Goal: Information Seeking & Learning: Learn about a topic

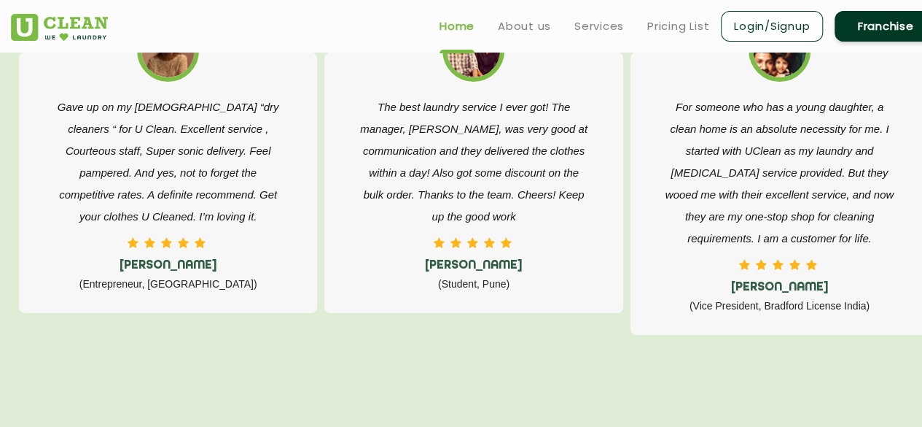
scroll to position [2339, 0]
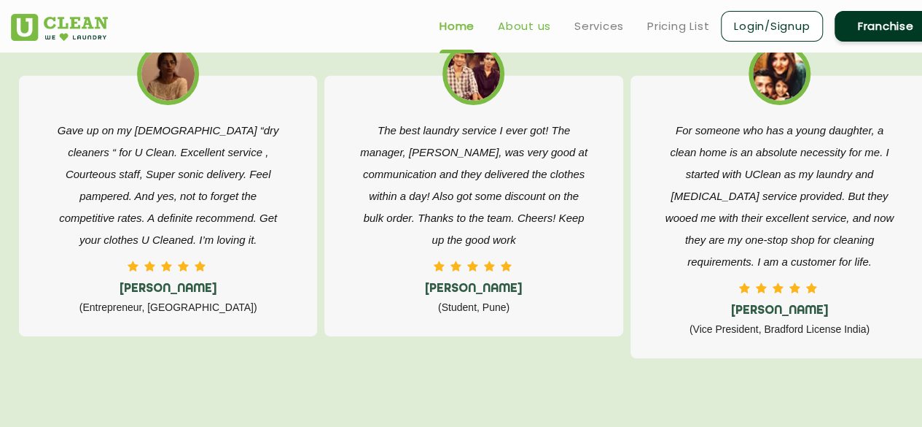
click at [529, 25] on link "About us" at bounding box center [524, 25] width 53 height 17
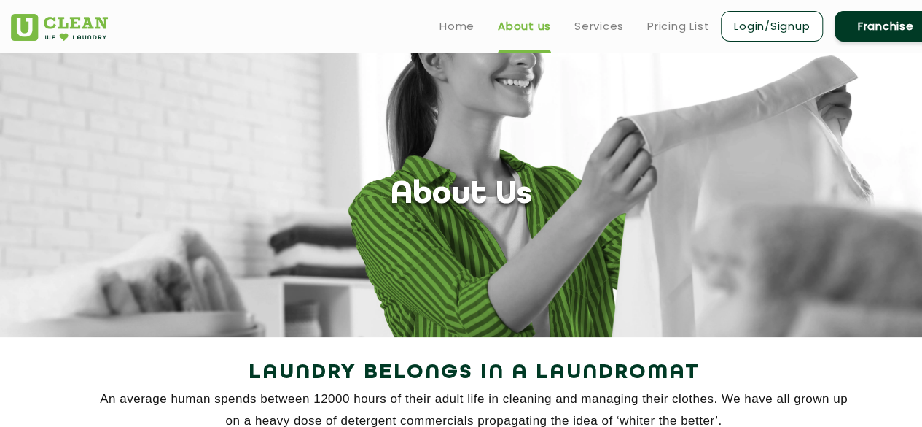
click at [561, 102] on section "About Us" at bounding box center [461, 194] width 922 height 284
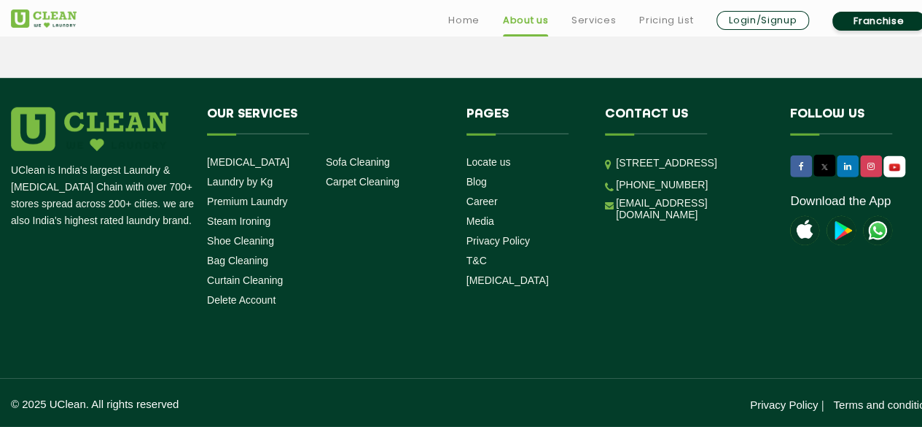
scroll to position [2145, 0]
click at [584, 23] on link "Services" at bounding box center [594, 20] width 44 height 17
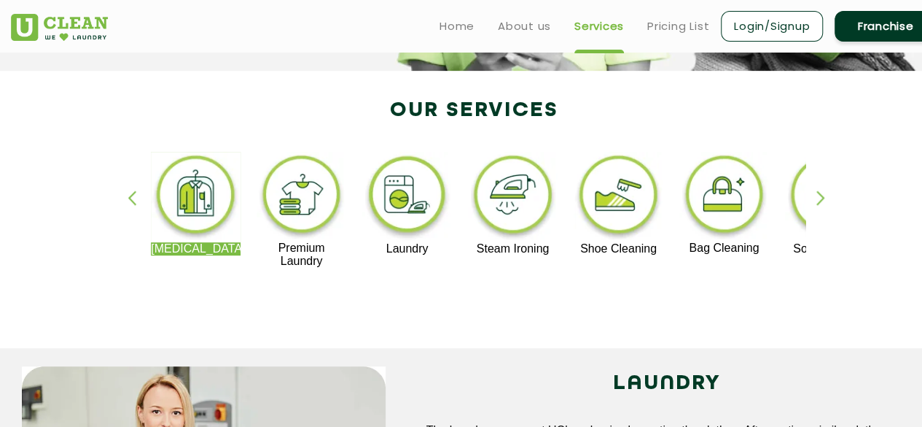
scroll to position [267, 0]
click at [822, 193] on div "button" at bounding box center [828, 210] width 22 height 40
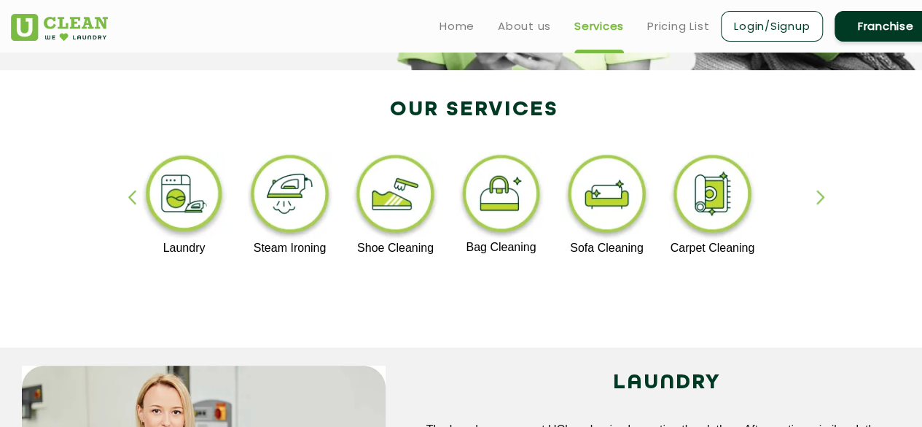
click at [822, 193] on div "button" at bounding box center [828, 210] width 22 height 40
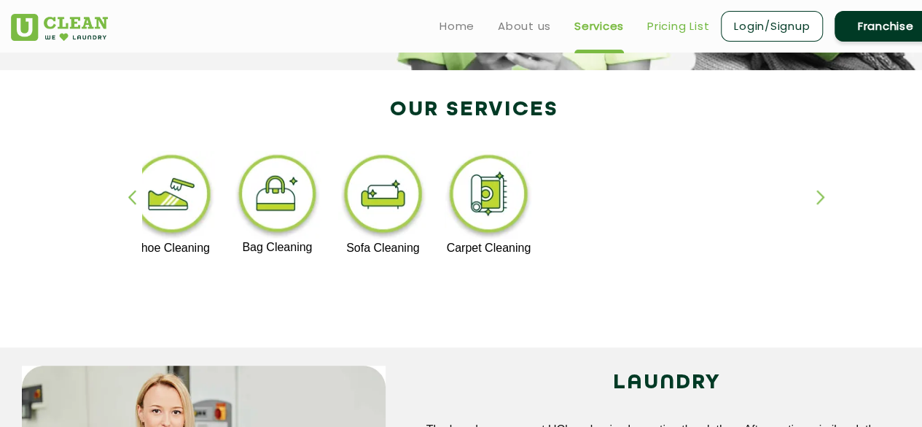
click at [680, 21] on link "Pricing List" at bounding box center [678, 25] width 62 height 17
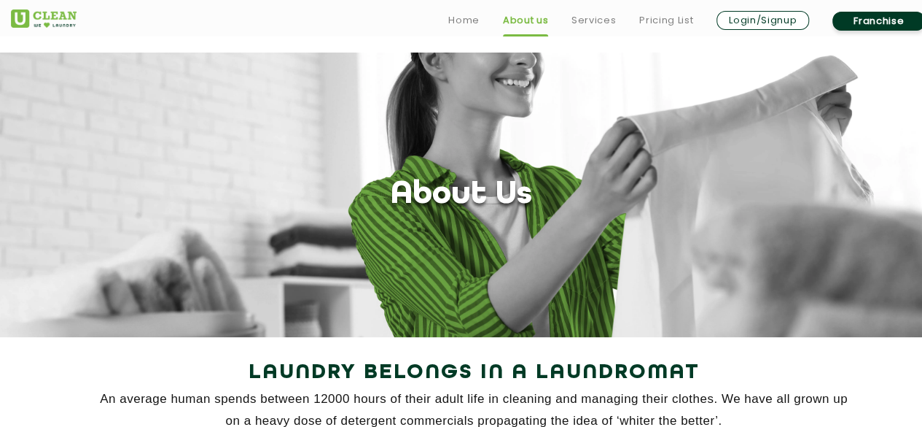
scroll to position [2145, 0]
